Goal: Information Seeking & Learning: Learn about a topic

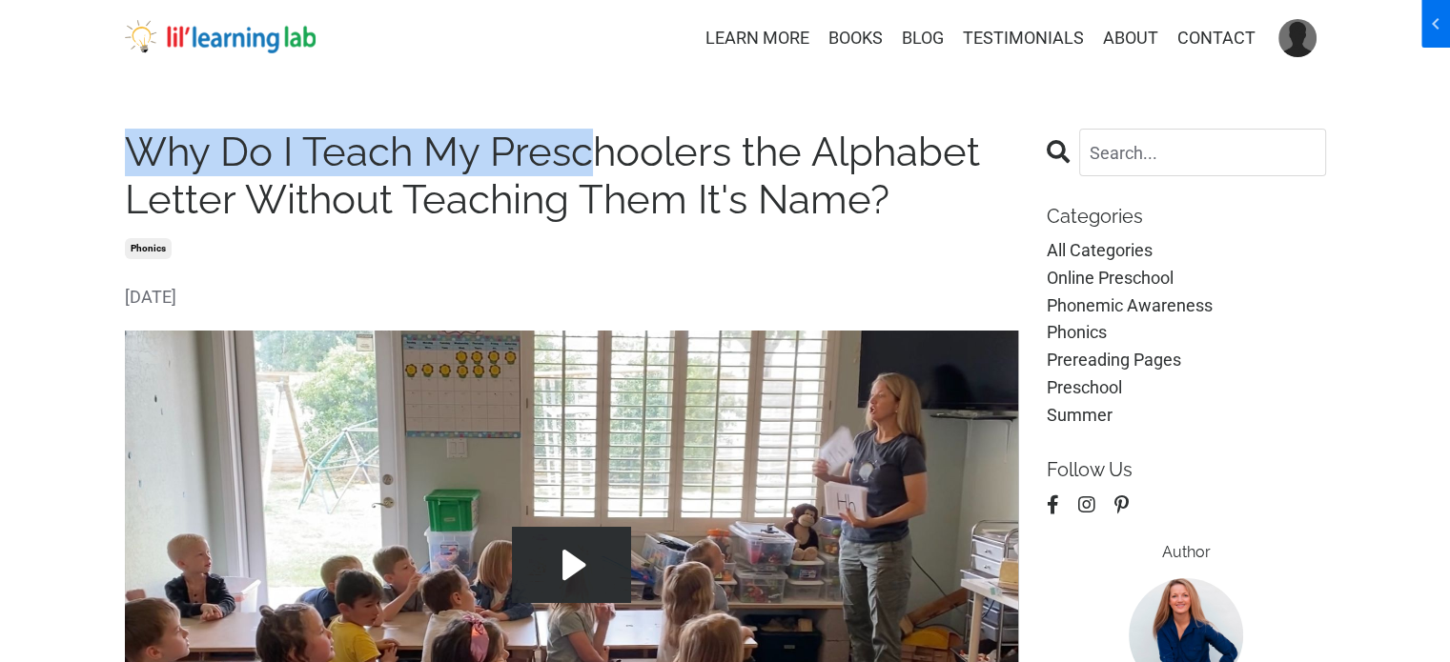
drag, startPoint x: 118, startPoint y: 143, endPoint x: 598, endPoint y: 156, distance: 480.5
click at [598, 156] on h1 "Why Do I Teach My Preschoolers the Alphabet Letter Without Teaching Them It's N…" at bounding box center [572, 177] width 894 height 96
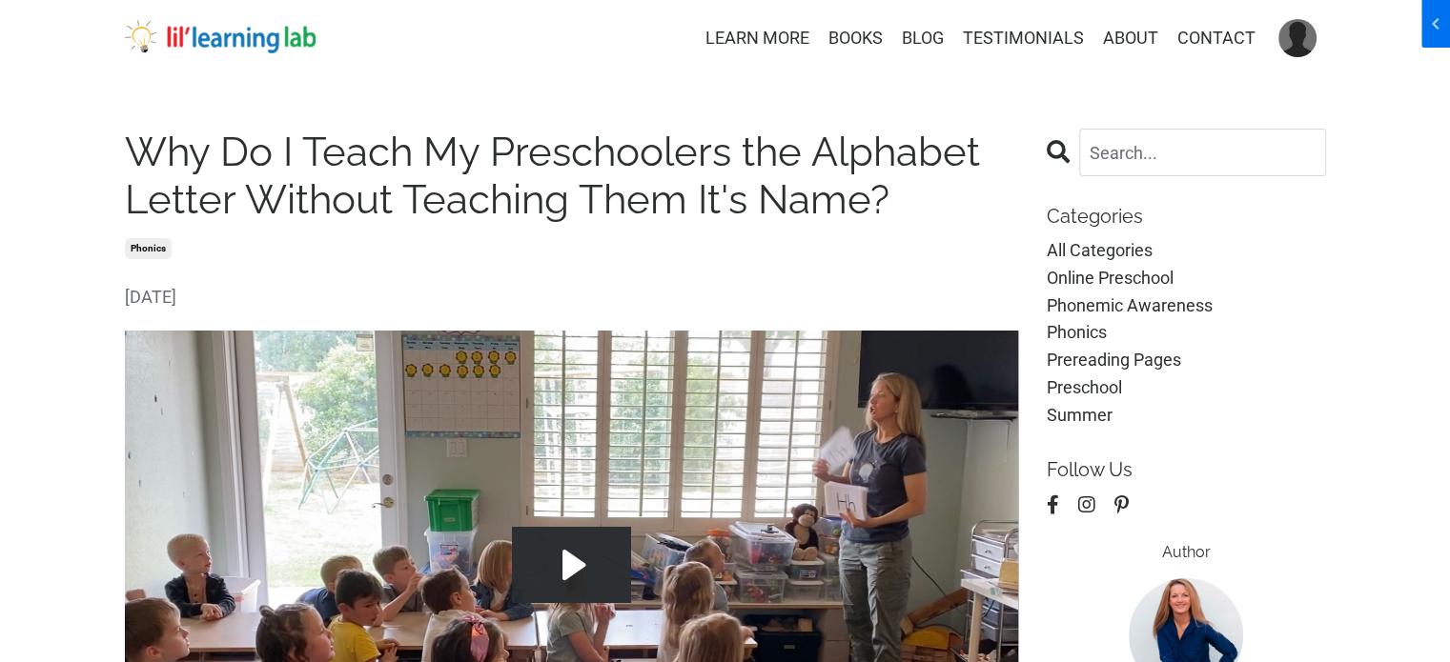
click at [449, 166] on h1 "Why Do I Teach My Preschoolers the Alphabet Letter Without Teaching Them It's N…" at bounding box center [572, 177] width 894 height 96
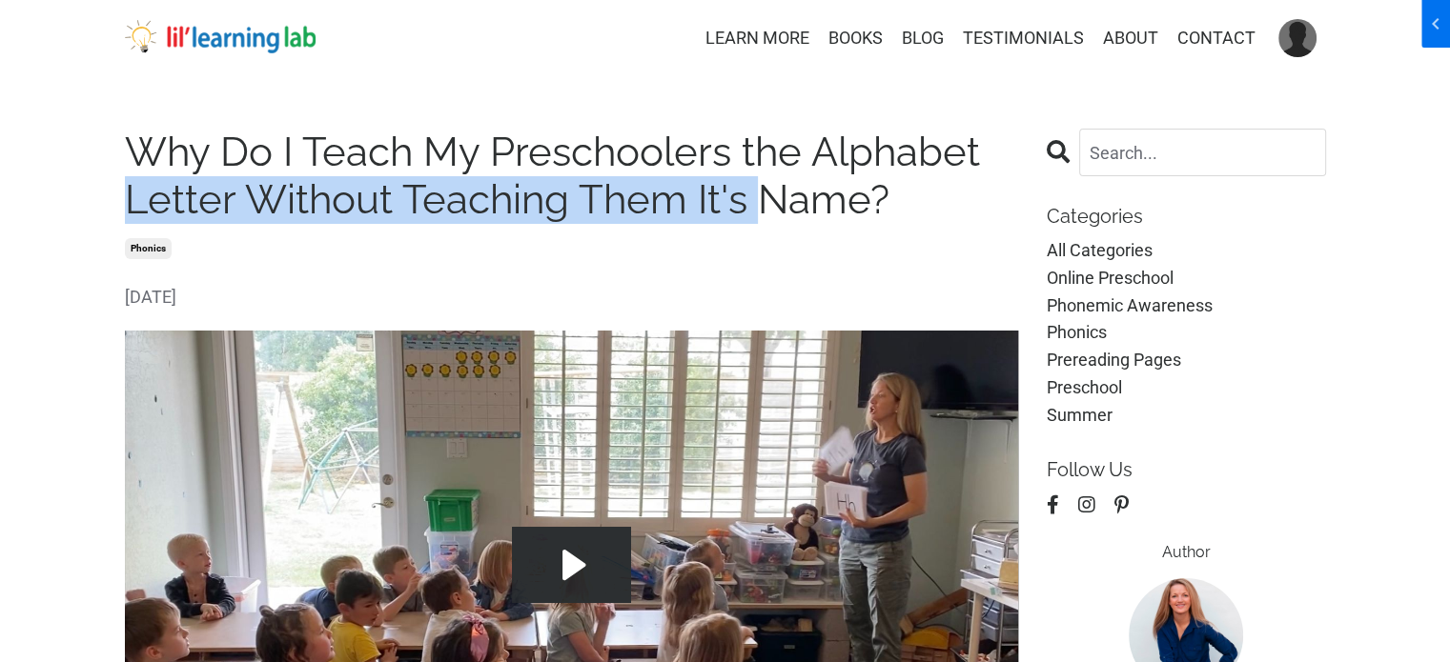
drag, startPoint x: 118, startPoint y: 200, endPoint x: 652, endPoint y: 195, distance: 533.7
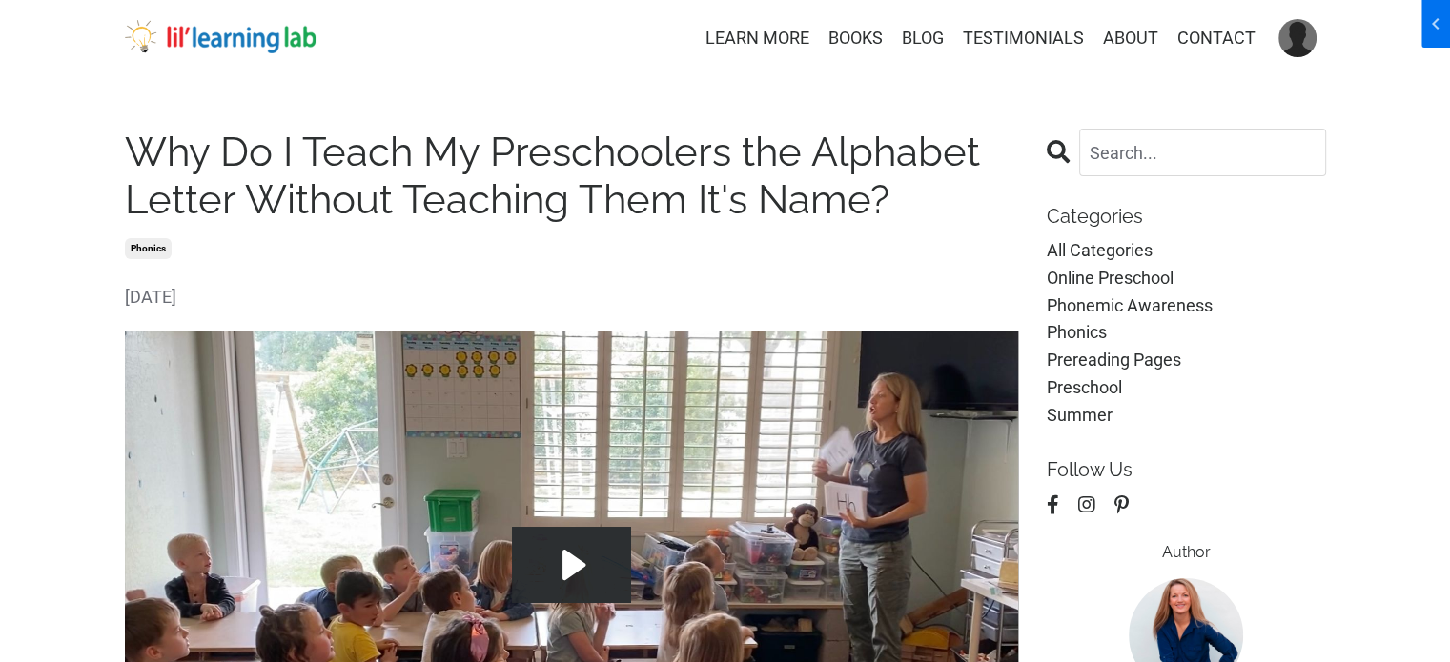
click at [313, 167] on h1 "Why Do I Teach My Preschoolers the Alphabet Letter Without Teaching Them It's N…" at bounding box center [572, 177] width 894 height 96
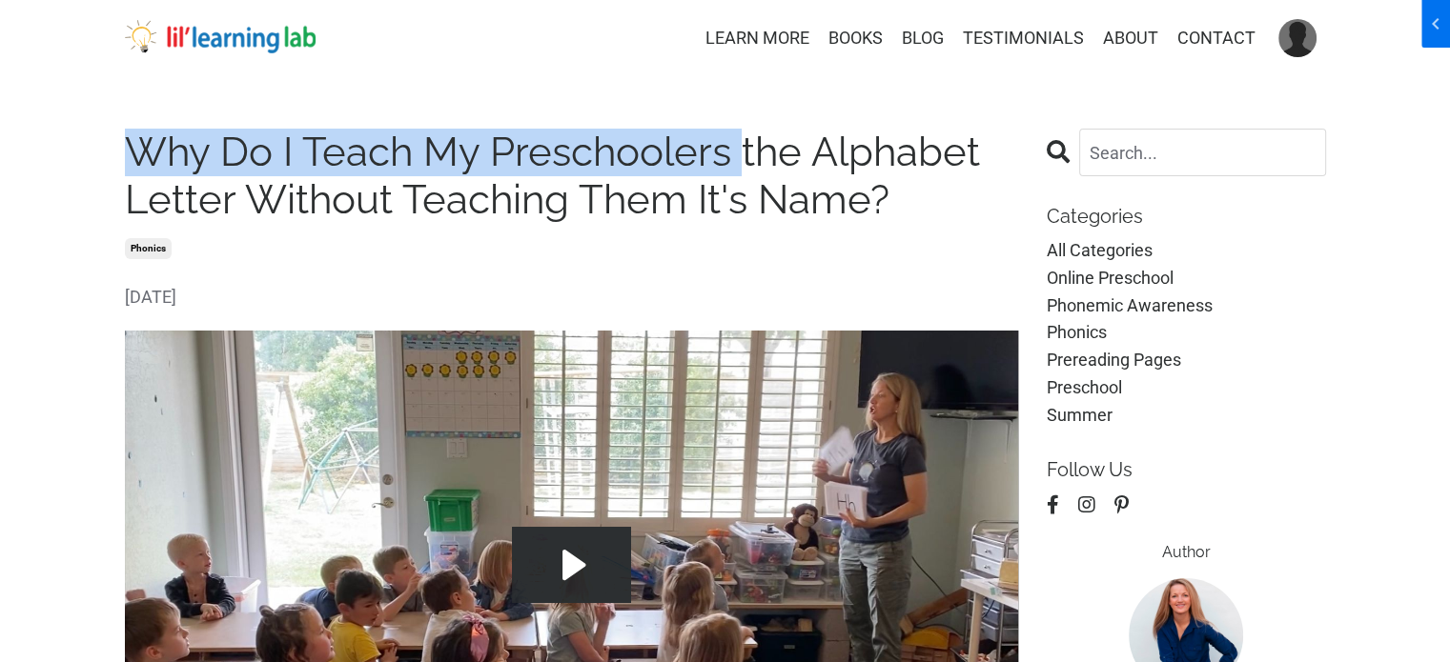
drag, startPoint x: 122, startPoint y: 148, endPoint x: 741, endPoint y: 152, distance: 619.5
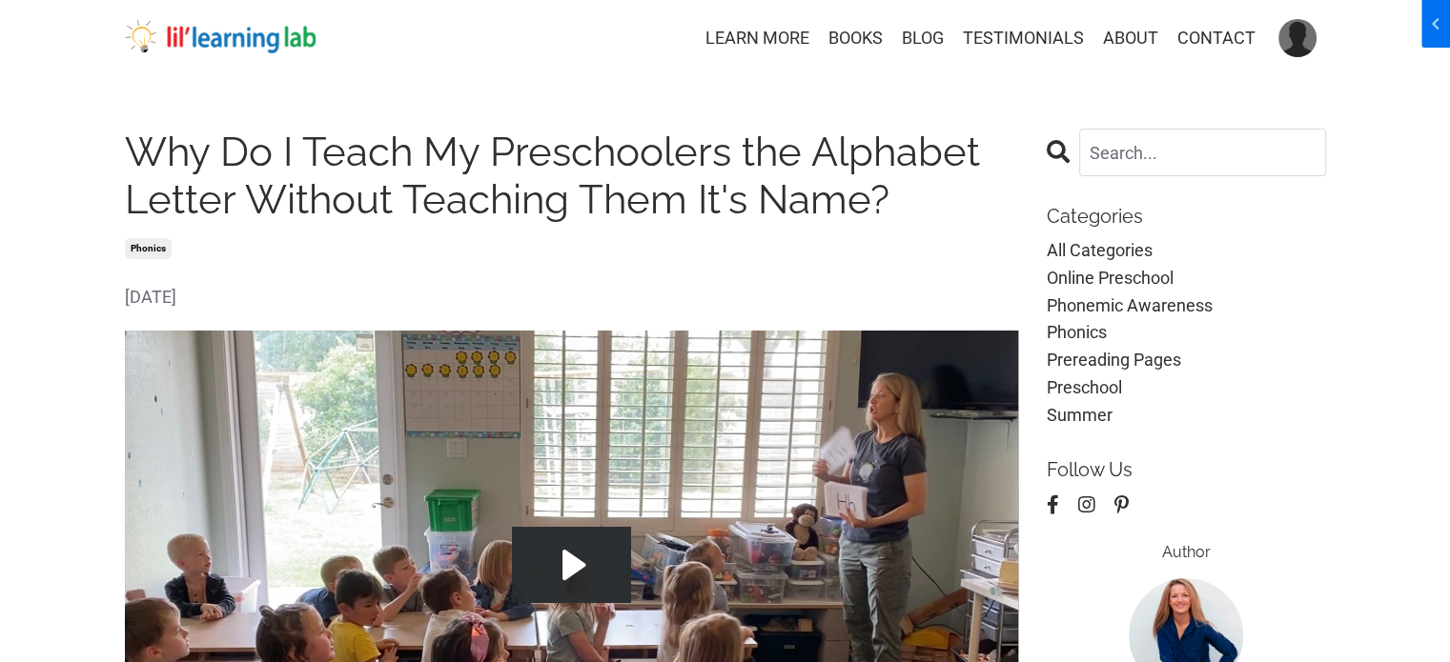
click at [869, 193] on h1 "Why Do I Teach My Preschoolers the Alphabet Letter Without Teaching Them It's N…" at bounding box center [572, 177] width 894 height 96
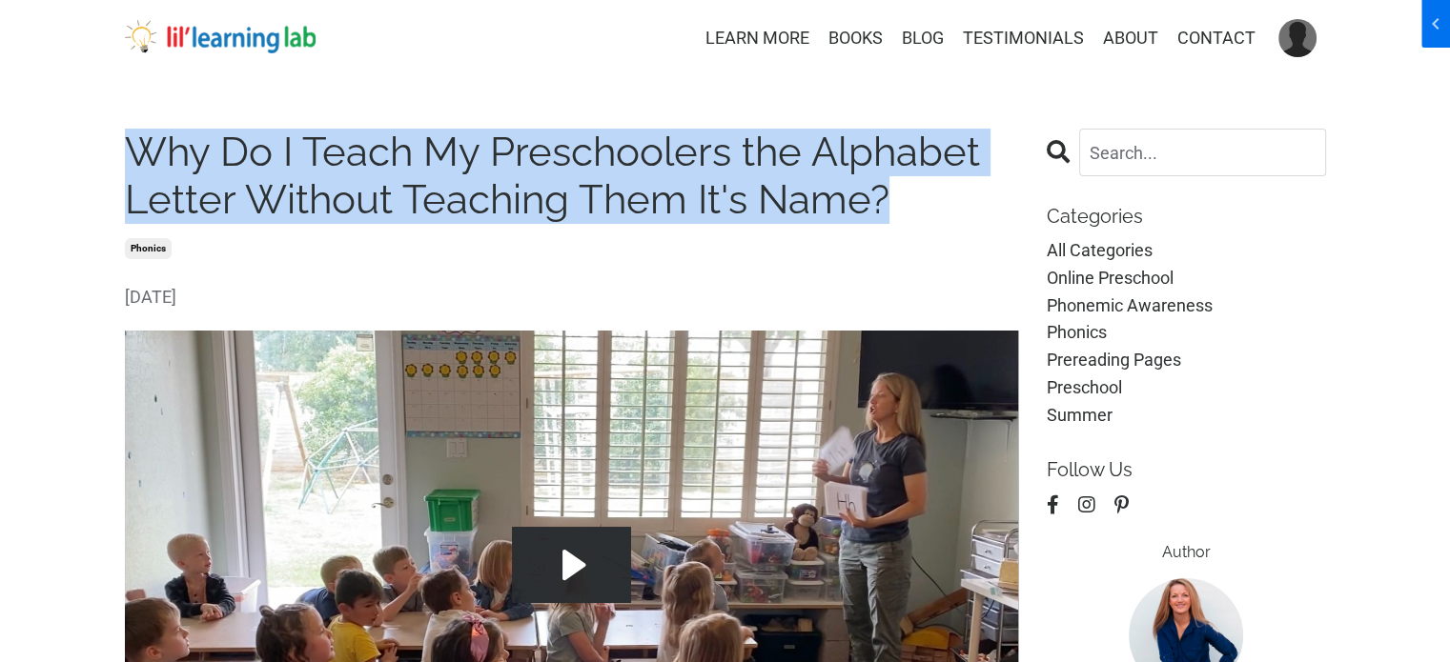
drag, startPoint x: 902, startPoint y: 201, endPoint x: 120, endPoint y: 149, distance: 783.2
click at [157, 156] on h1 "Why Do I Teach My Preschoolers the Alphabet Letter Without Teaching Them It's N…" at bounding box center [572, 177] width 894 height 96
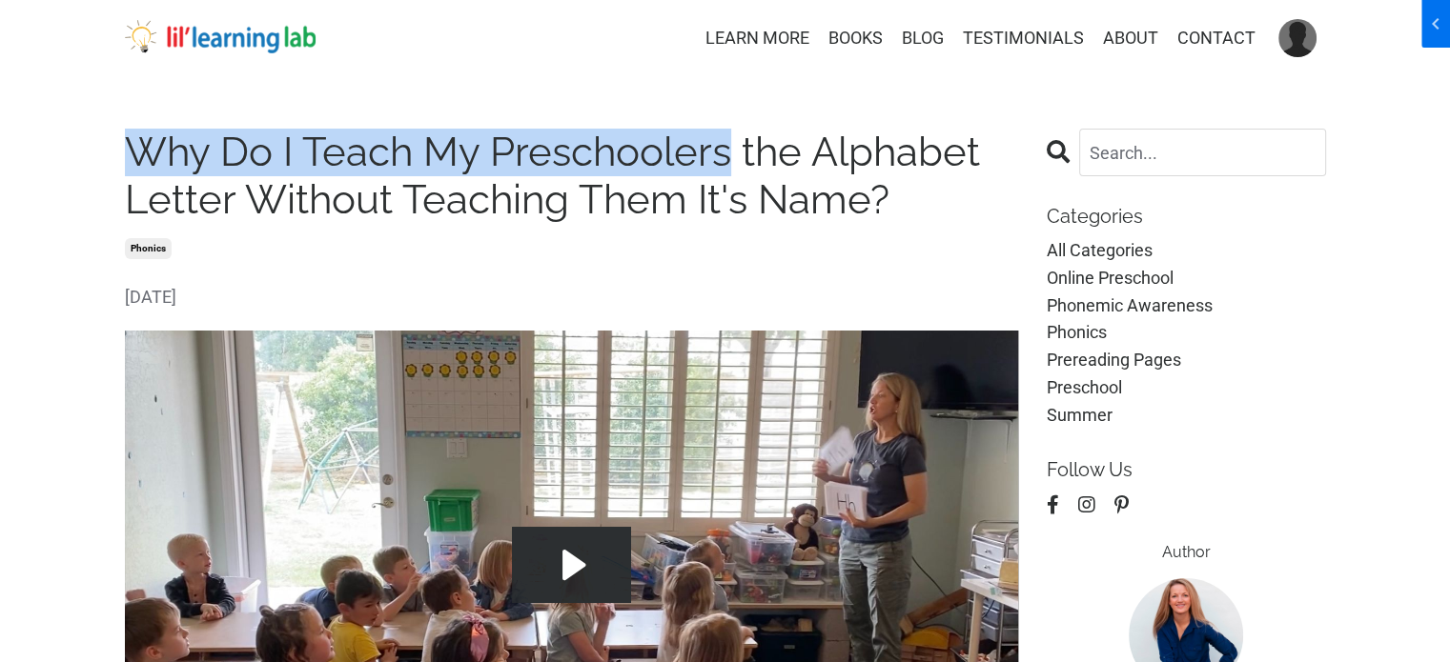
drag, startPoint x: 130, startPoint y: 147, endPoint x: 732, endPoint y: 127, distance: 602.6
copy h1 "Why Do I Teach My Preschoolers"
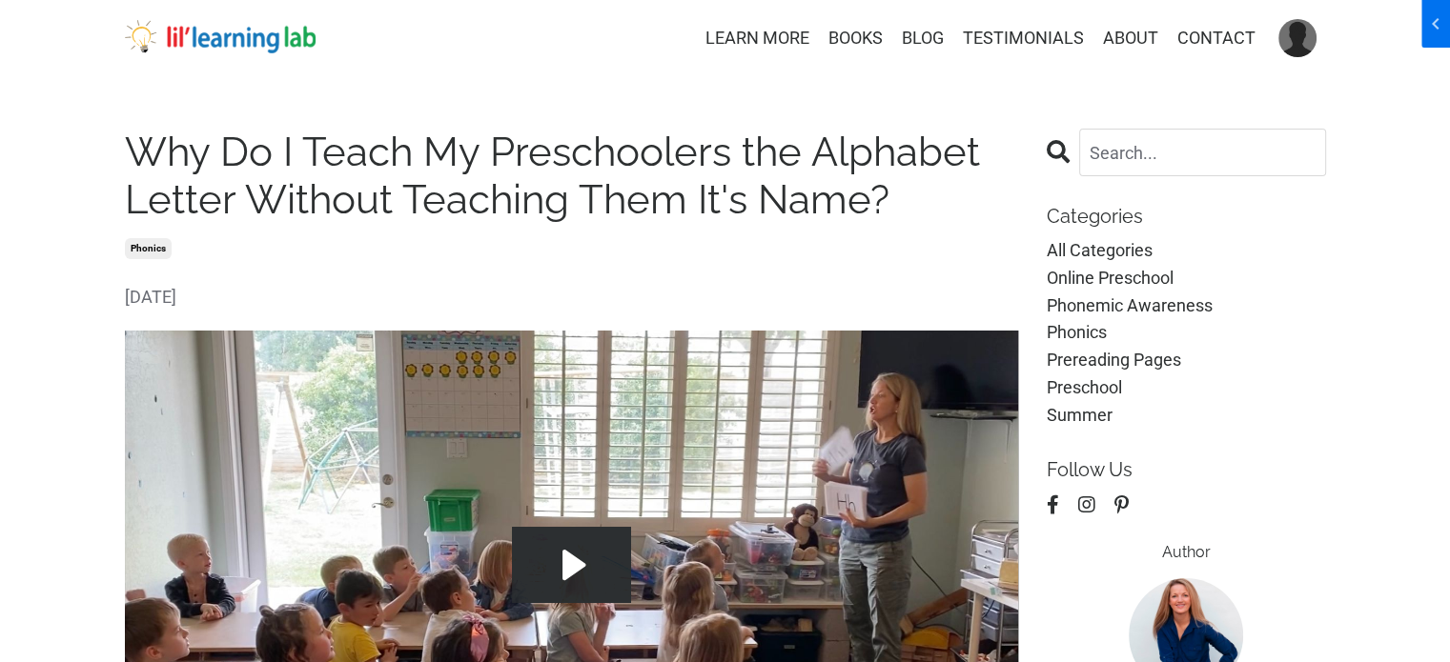
click at [894, 201] on h1 "Why Do I Teach My Preschoolers the Alphabet Letter Without Teaching Them It's N…" at bounding box center [572, 177] width 894 height 96
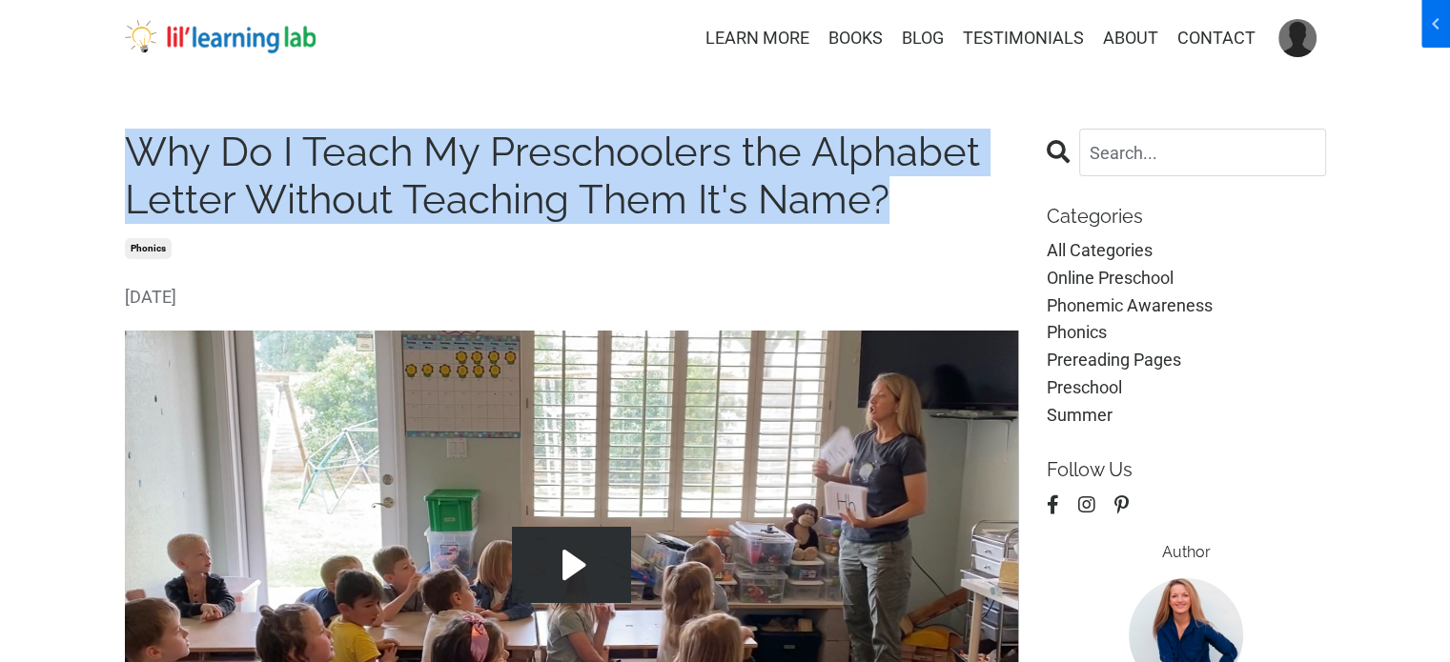
drag, startPoint x: 895, startPoint y: 200, endPoint x: 0, endPoint y: 124, distance: 898.1
